Goal: Task Accomplishment & Management: Manage account settings

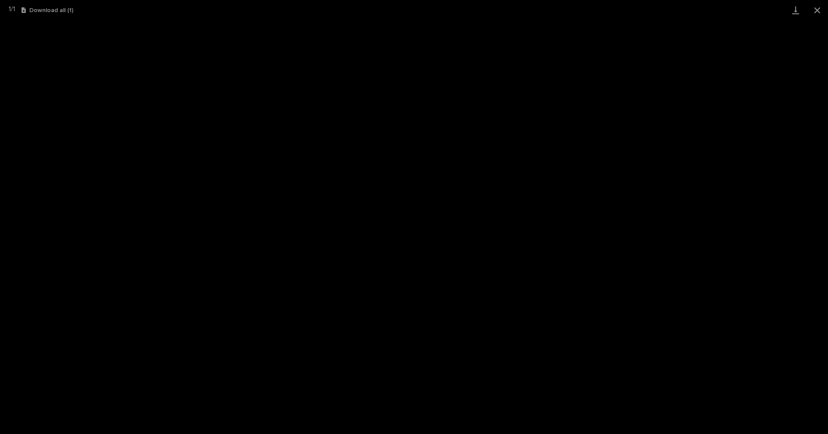
scroll to position [22, 0]
click at [819, 8] on button "Close gallery" at bounding box center [817, 10] width 22 height 20
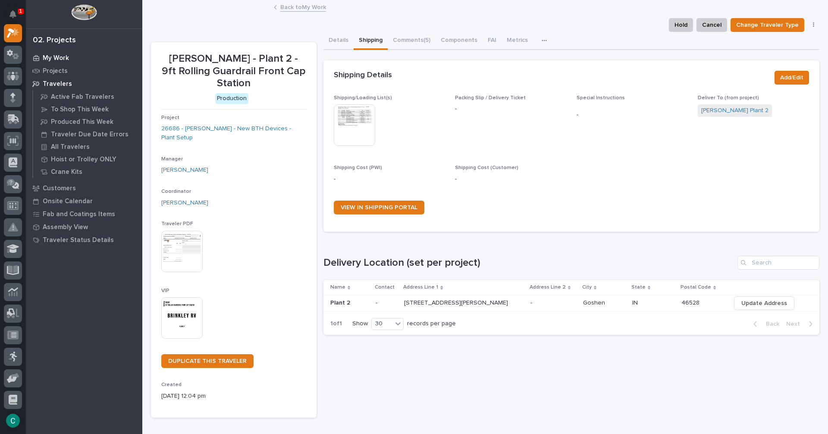
click at [56, 58] on p "My Work" at bounding box center [56, 58] width 26 height 8
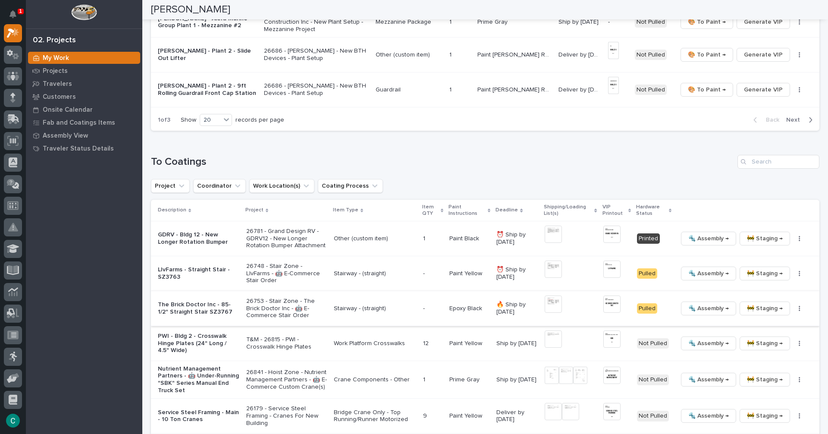
scroll to position [733, 0]
click at [605, 296] on img at bounding box center [611, 303] width 17 height 17
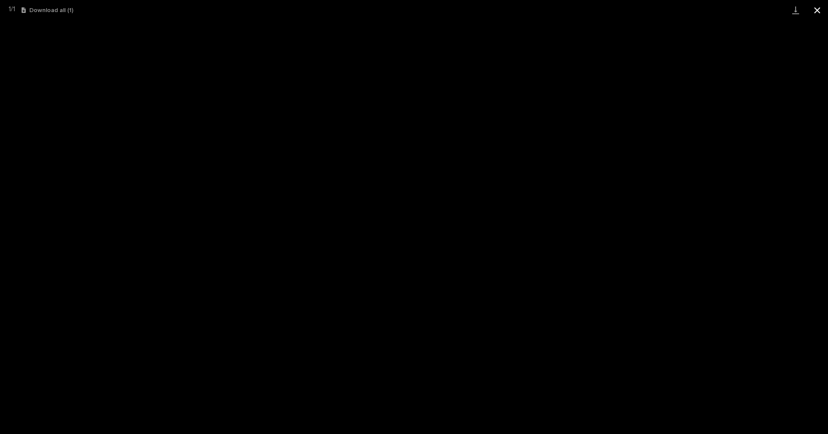
click at [815, 6] on button "Close gallery" at bounding box center [817, 10] width 22 height 20
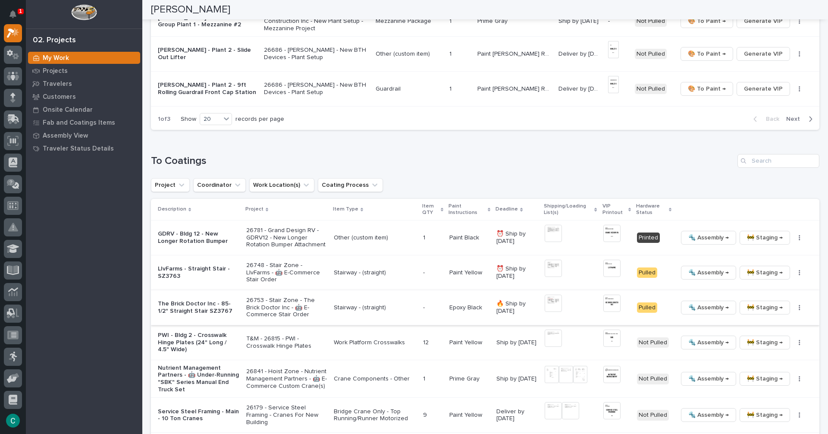
click at [750, 302] on span "🚧 Staging →" at bounding box center [765, 307] width 36 height 10
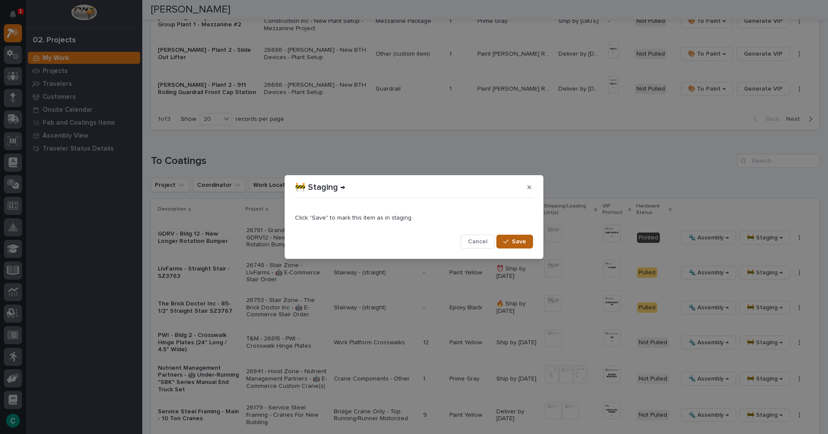
click at [504, 235] on button "Save" at bounding box center [514, 242] width 37 height 14
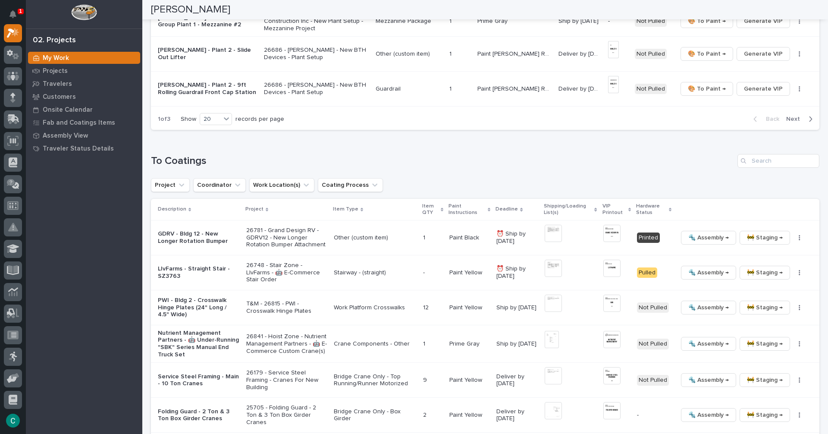
scroll to position [715, 0]
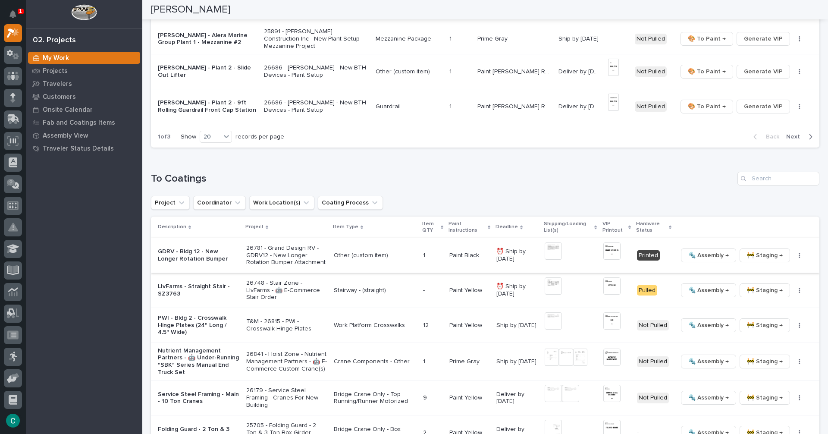
click at [550, 247] on img at bounding box center [553, 250] width 17 height 17
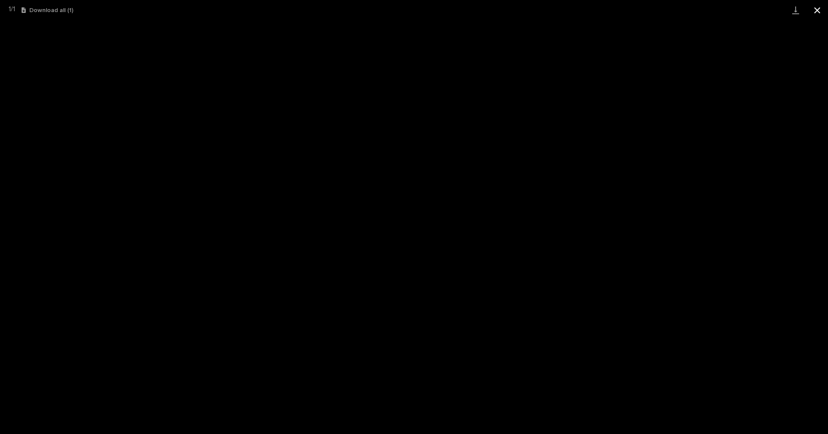
click at [820, 14] on button "Close gallery" at bounding box center [817, 10] width 22 height 20
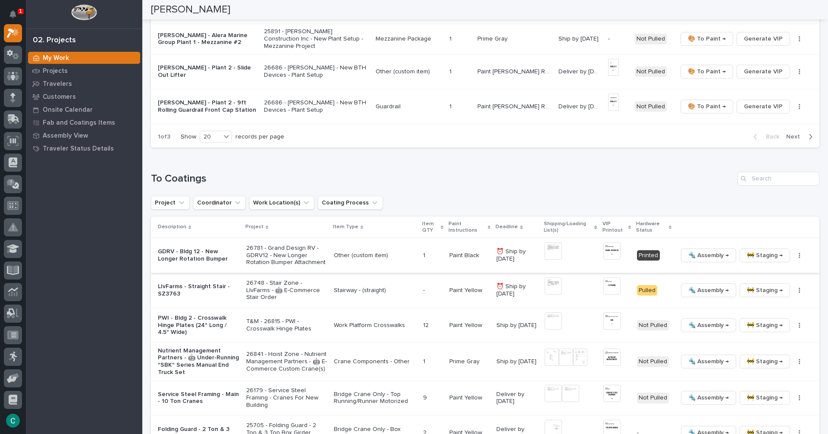
click at [608, 242] on img at bounding box center [611, 250] width 17 height 17
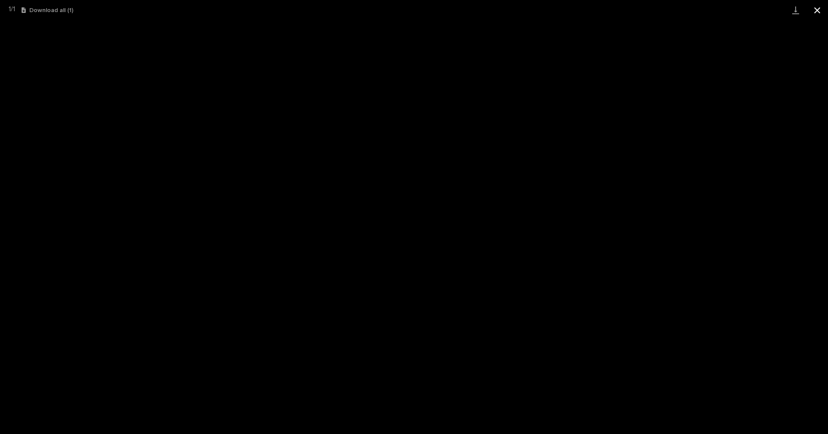
click at [822, 14] on button "Close gallery" at bounding box center [817, 10] width 22 height 20
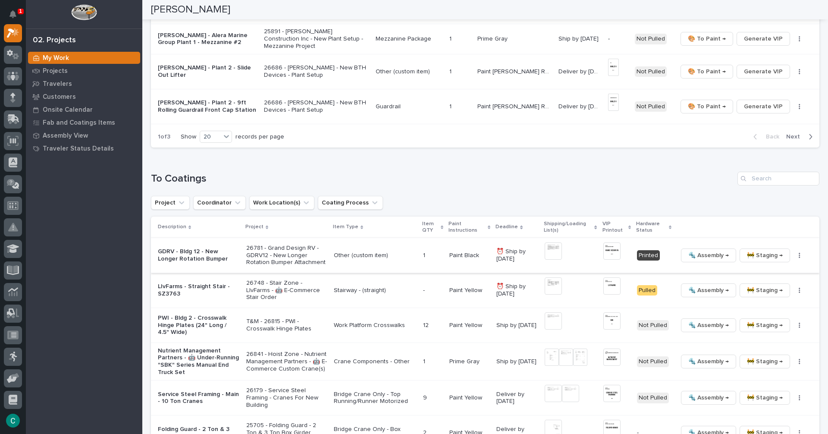
click at [773, 248] on button "🚧 Staging →" at bounding box center [765, 255] width 50 height 14
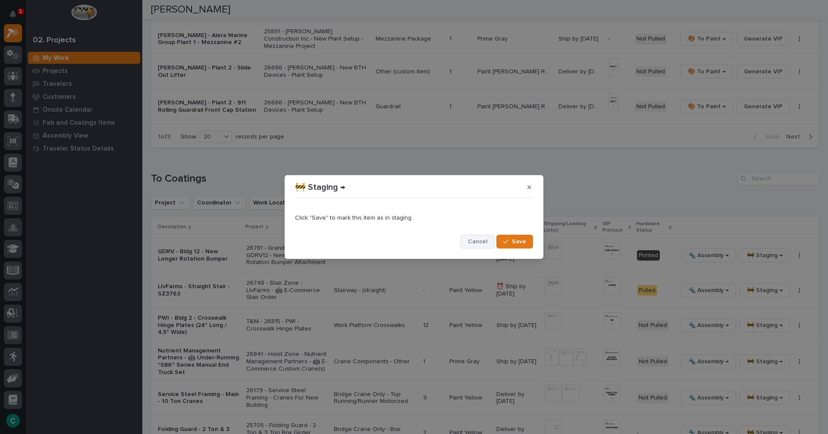
click at [481, 244] on span "Cancel" at bounding box center [477, 242] width 19 height 8
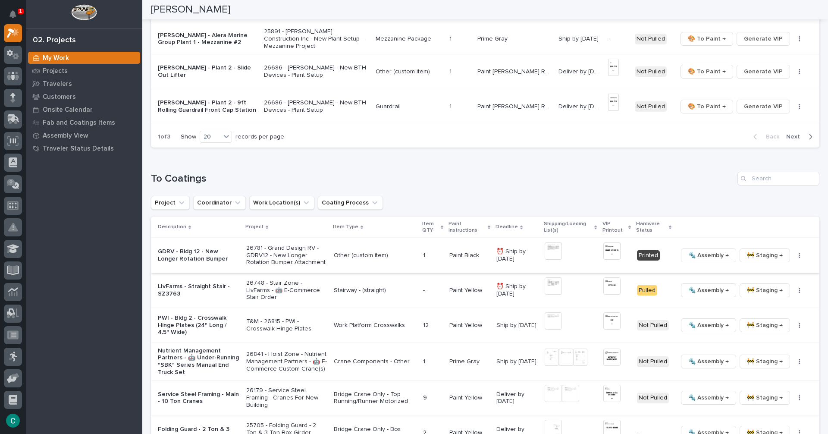
click at [768, 250] on span "🚧 Staging →" at bounding box center [765, 255] width 36 height 10
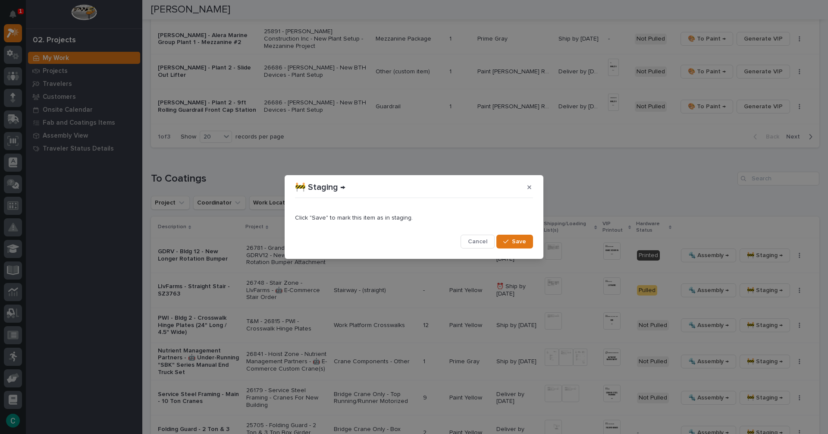
click at [513, 239] on span "Save" at bounding box center [519, 242] width 14 height 8
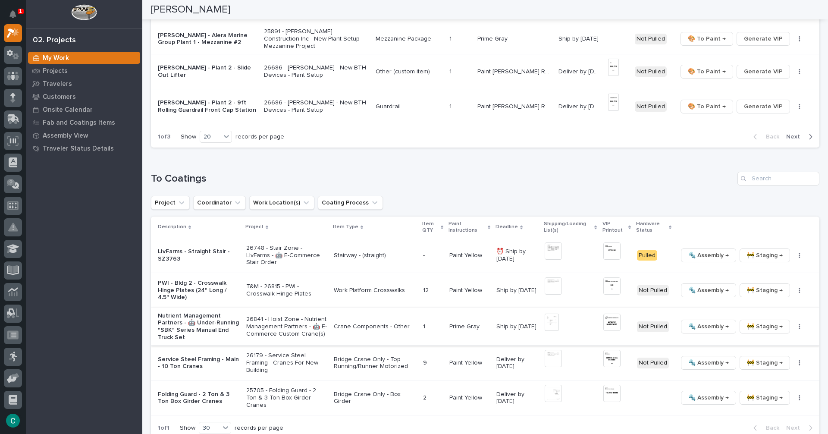
scroll to position [698, 0]
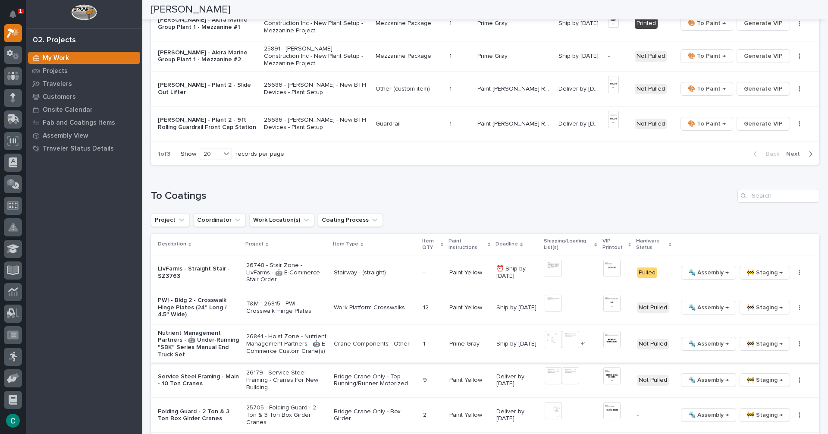
click at [551, 332] on img at bounding box center [553, 339] width 17 height 17
click at [552, 298] on img at bounding box center [553, 303] width 17 height 17
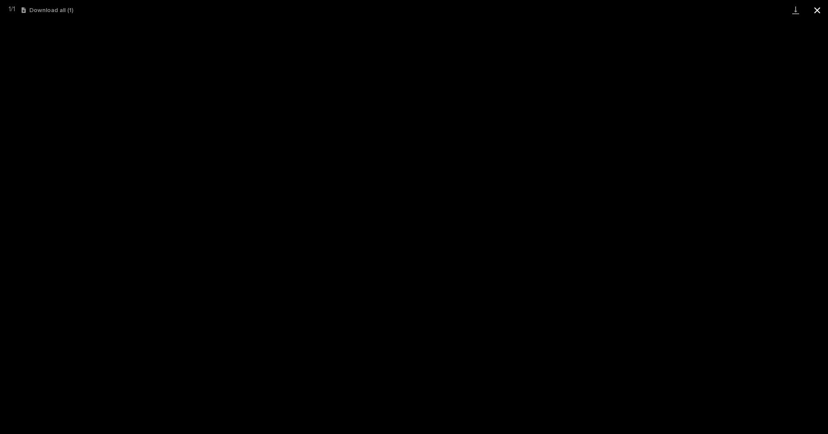
click at [821, 13] on button "Close gallery" at bounding box center [817, 10] width 22 height 20
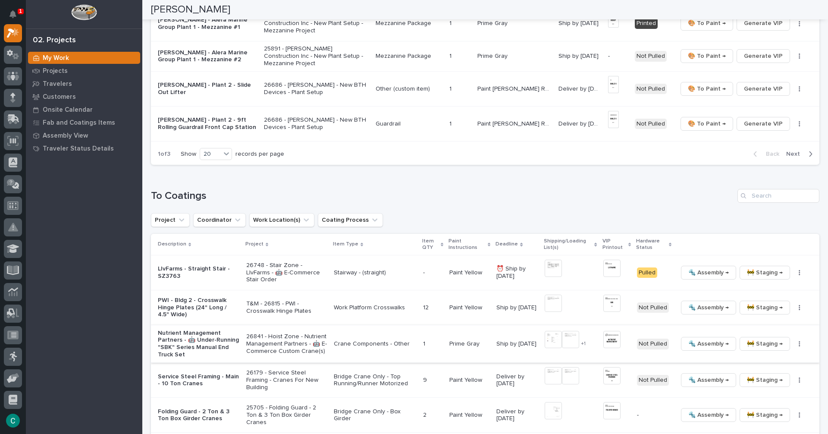
click at [570, 331] on img at bounding box center [570, 339] width 17 height 17
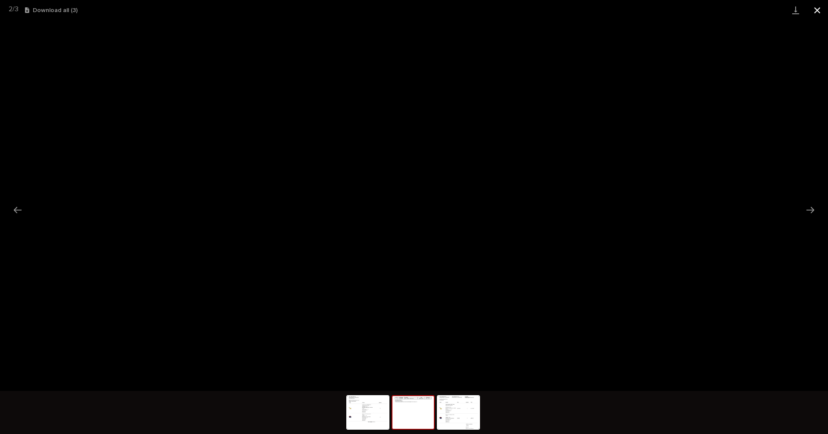
click at [817, 14] on button "Close gallery" at bounding box center [817, 10] width 22 height 20
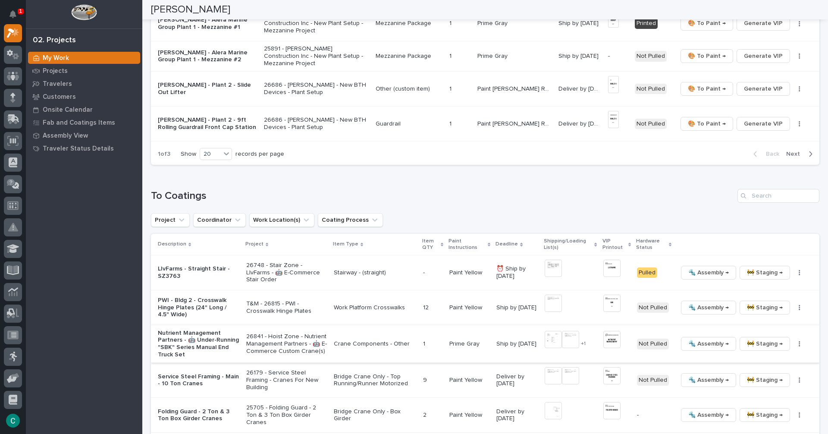
click at [548, 332] on img at bounding box center [553, 339] width 17 height 17
click at [608, 335] on img at bounding box center [611, 339] width 17 height 17
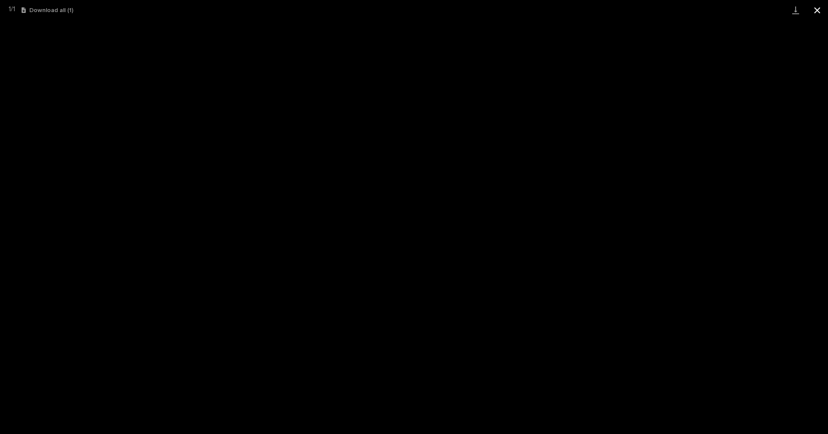
click at [816, 12] on button "Close gallery" at bounding box center [817, 10] width 22 height 20
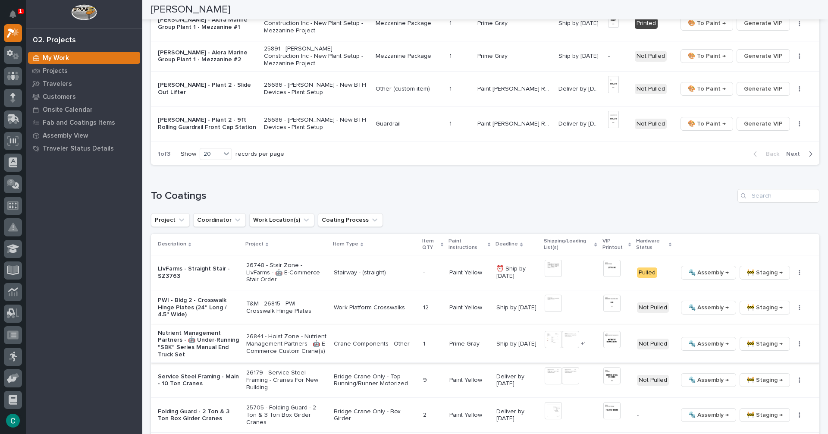
click at [701, 338] on span "🔩 Assembly →" at bounding box center [708, 343] width 41 height 10
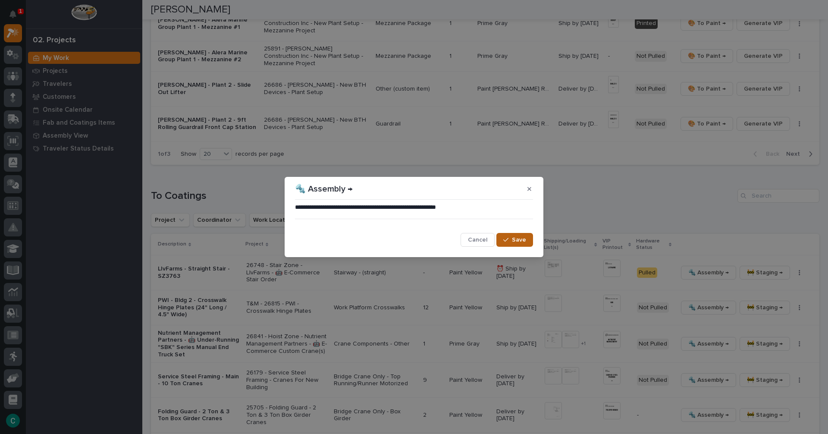
click at [522, 235] on button "Save" at bounding box center [514, 240] width 37 height 14
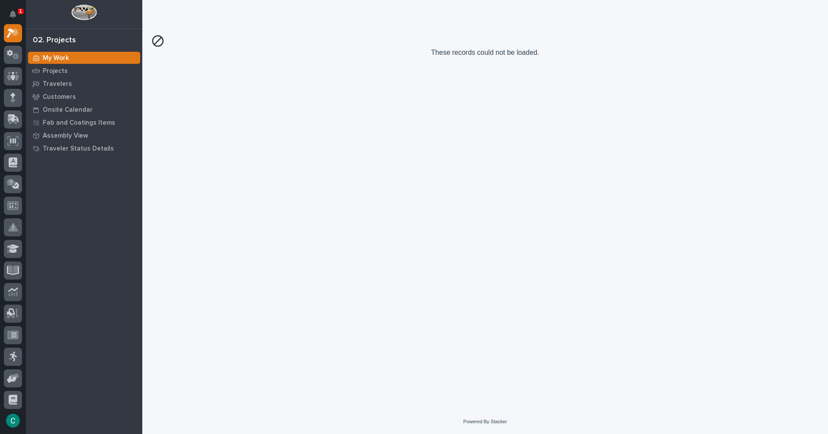
scroll to position [0, 0]
